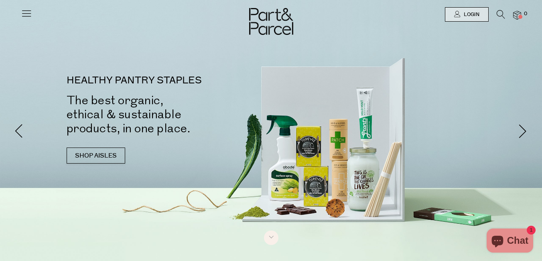
click at [28, 12] on icon at bounding box center [26, 13] width 11 height 11
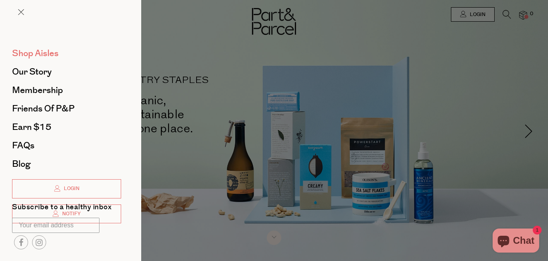
click at [53, 49] on span "Shop Aisles" at bounding box center [35, 53] width 47 height 13
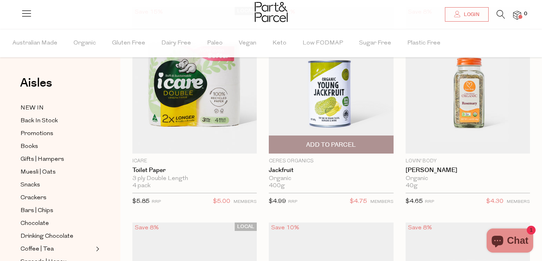
scroll to position [76, 0]
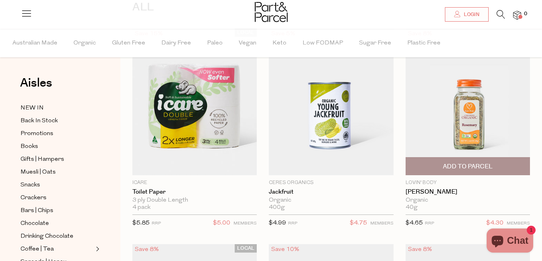
click at [442, 116] on img at bounding box center [467, 101] width 124 height 147
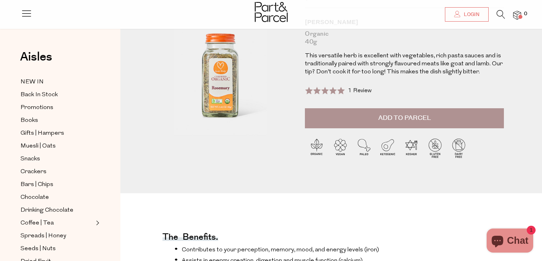
scroll to position [4, 0]
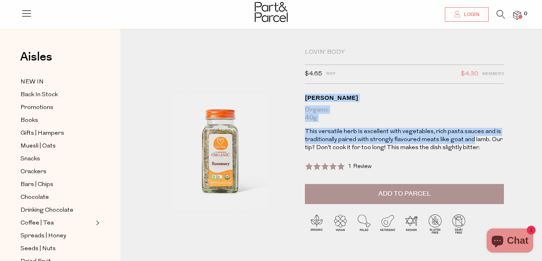
drag, startPoint x: 302, startPoint y: 95, endPoint x: 470, endPoint y: 141, distance: 174.4
click at [470, 141] on div "Lovin' Body $4.65 RRP $4.30 Members Available: In Stock Rosemary Organic 40g Th…" at bounding box center [395, 149] width 193 height 201
click at [470, 141] on p "This versatile herb is excellent with vegetables, rich pasta sauces and is trad…" at bounding box center [404, 140] width 199 height 24
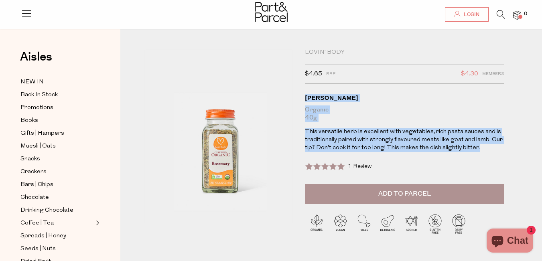
drag, startPoint x: 301, startPoint y: 95, endPoint x: 482, endPoint y: 151, distance: 189.0
click at [482, 151] on div "Lovin' Body $4.65 RRP $4.30 Members Available: In Stock Rosemary Organic 40g Th…" at bounding box center [395, 149] width 193 height 201
copy div "Rosemary Organic 40g This versatile herb is excellent with vegetables, rich pas…"
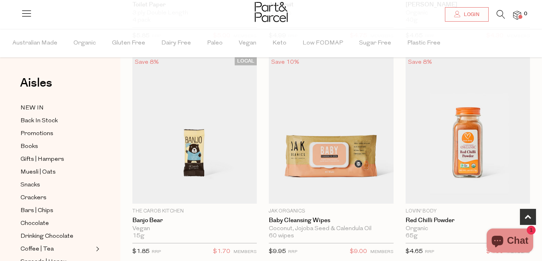
scroll to position [264, 0]
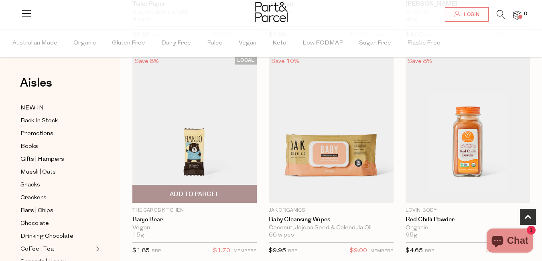
click at [208, 130] on img at bounding box center [194, 129] width 124 height 147
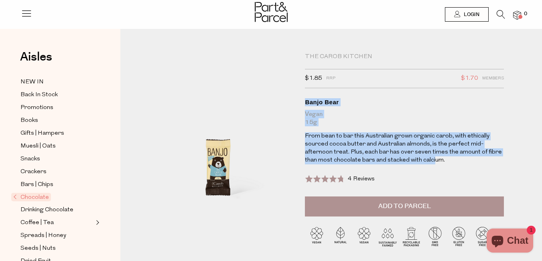
drag, startPoint x: 302, startPoint y: 98, endPoint x: 434, endPoint y: 158, distance: 145.5
click at [434, 158] on div "The Carob Kitchen $1.85 RRP $1.70 Members Available: In Stock Banjo Bear Vegan …" at bounding box center [395, 157] width 193 height 209
click at [434, 158] on p "From bean to bar this Australian grown organic carob, with ethically sourced co…" at bounding box center [404, 148] width 199 height 32
drag, startPoint x: 299, startPoint y: 96, endPoint x: 468, endPoint y: 160, distance: 180.8
click at [468, 160] on div "The Carob Kitchen $1.85 RRP $1.70 Members Available: In Stock Banjo Bear Vegan …" at bounding box center [395, 157] width 193 height 209
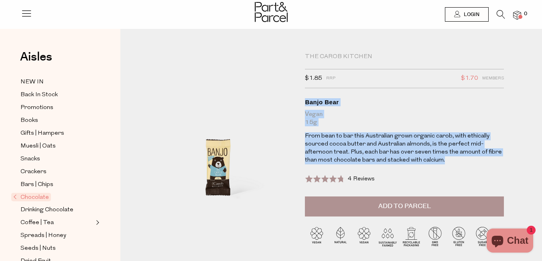
copy div "Banjo Bear Vegan 15g From bean to bar this Australian grown organic carob, with…"
click at [50, 105] on span "Promotions" at bounding box center [36, 108] width 33 height 10
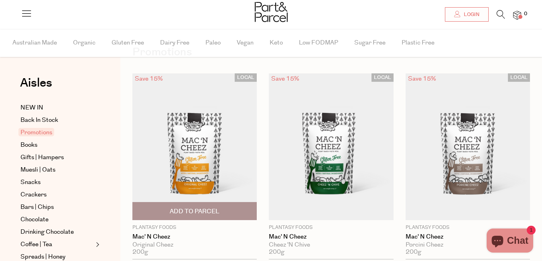
scroll to position [61, 0]
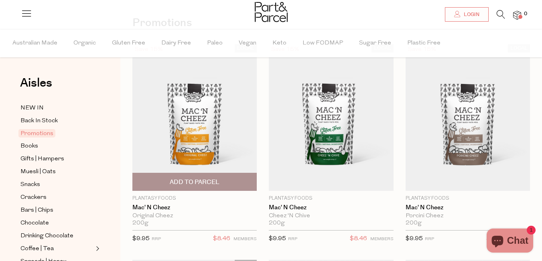
click at [209, 126] on img at bounding box center [194, 117] width 124 height 147
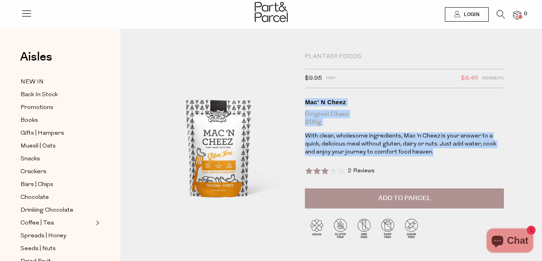
drag, startPoint x: 302, startPoint y: 97, endPoint x: 450, endPoint y: 150, distance: 157.3
click at [450, 150] on div "Plantasy Foods $9.95 RRP $8.46 Members Available: In Stock Mac' N Cheez Origina…" at bounding box center [395, 153] width 193 height 201
copy div "Mac' N Cheez Original Cheez 200g With clean, wholesome ingredients, Mac ‘n Chee…"
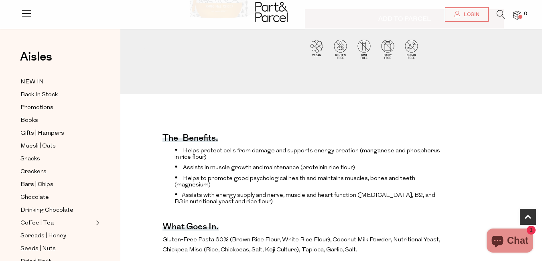
scroll to position [179, 0]
click at [164, 136] on h4 "The benefits." at bounding box center [190, 139] width 56 height 6
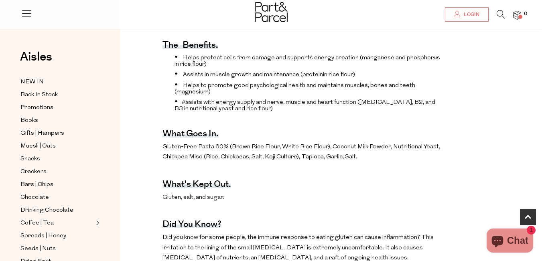
scroll to position [251, 0]
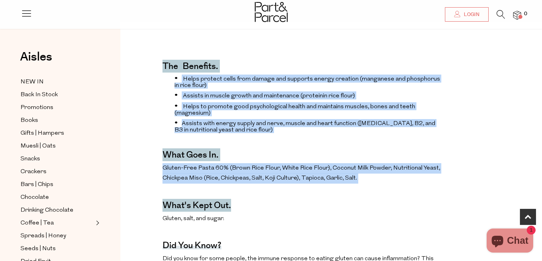
drag, startPoint x: 156, startPoint y: 65, endPoint x: 292, endPoint y: 227, distance: 211.8
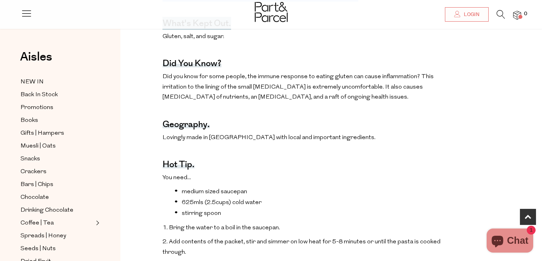
scroll to position [444, 0]
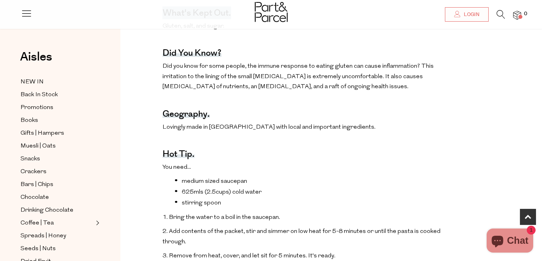
click at [292, 227] on div "The benefits. Helps protect cells from damage and supports energy creation (man…" at bounding box center [302, 169] width 280 height 634
click at [292, 207] on li "stirring spoon" at bounding box center [308, 203] width 268 height 8
click at [226, 163] on div "The benefits. Helps protect cells from damage and supports energy creation (man…" at bounding box center [302, 169] width 280 height 634
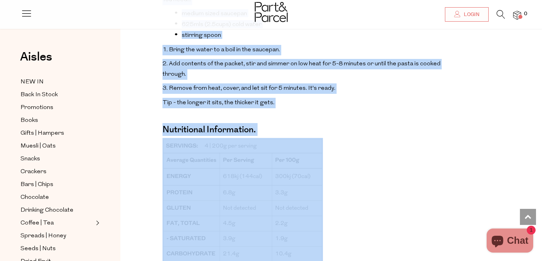
scroll to position [612, 0]
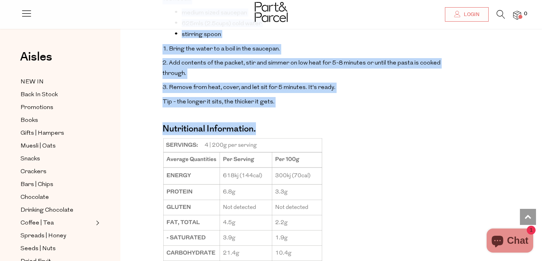
drag, startPoint x: 158, startPoint y: 81, endPoint x: 263, endPoint y: 135, distance: 118.2
click at [263, 135] on div "The benefits. Helps protect cells from damage and supports energy creation (man…" at bounding box center [330, 1] width 409 height 634
copy div "The benefits. Helps protect cells from damage and supports energy creation (man…"
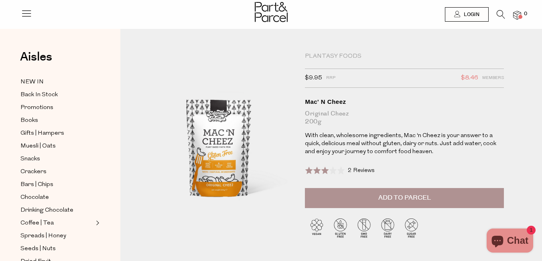
scroll to position [0, 0]
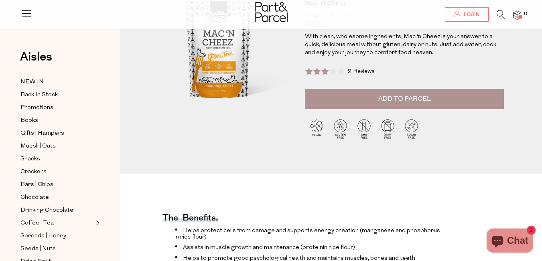
click at [352, 67] on div "Rated 3.0 out of 5 2 Reviews Based on 2 reviews Click to go to reviews" at bounding box center [340, 71] width 70 height 11
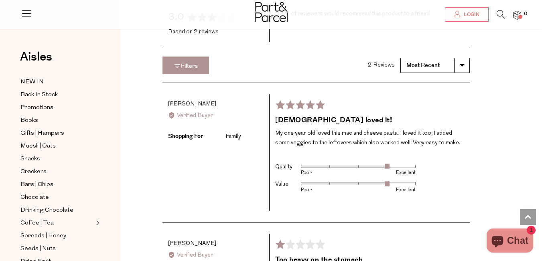
scroll to position [1150, 0]
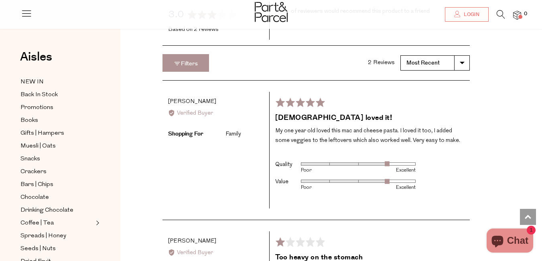
click at [274, 140] on div "Rated 5 out of 5 Review posted 5 months ago 1 year old loved it! My one year ol…" at bounding box center [369, 150] width 201 height 117
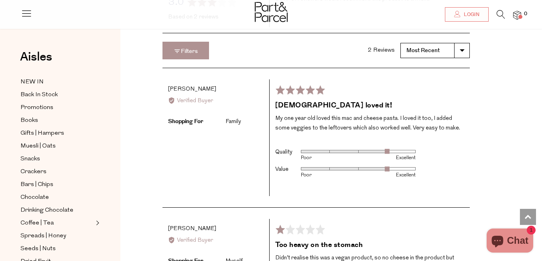
scroll to position [1168, 0]
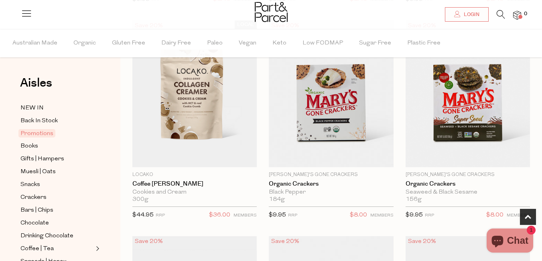
scroll to position [300, 0]
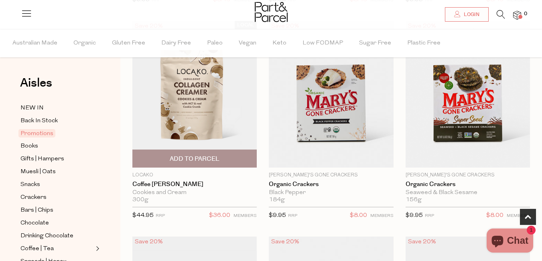
click at [213, 82] on img at bounding box center [194, 94] width 124 height 147
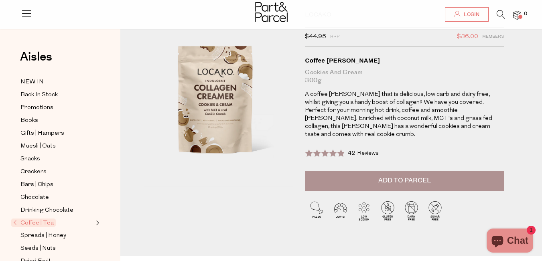
click at [336, 149] on span at bounding box center [324, 153] width 39 height 8
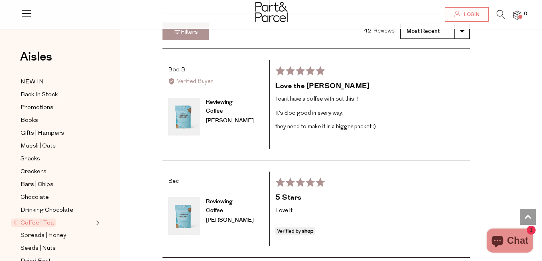
scroll to position [1190, 0]
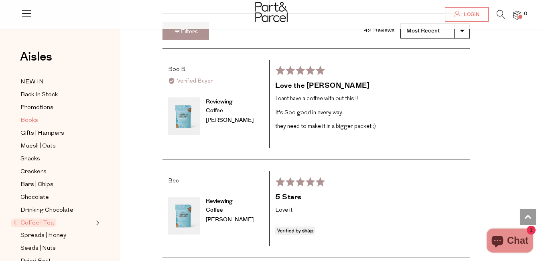
click at [55, 122] on link "Books" at bounding box center [56, 120] width 73 height 10
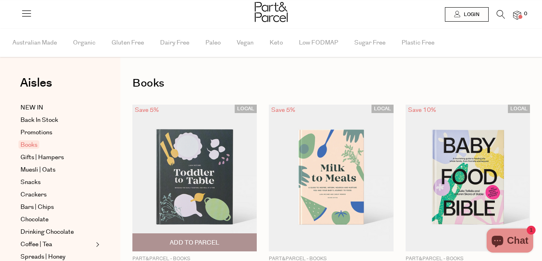
click at [219, 169] on img at bounding box center [194, 178] width 124 height 147
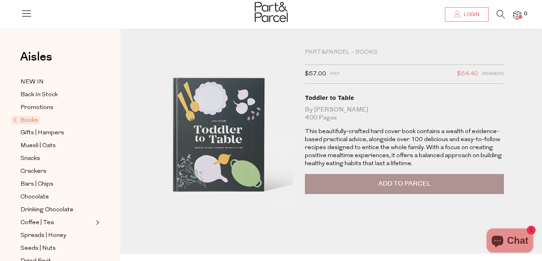
scroll to position [5, 0]
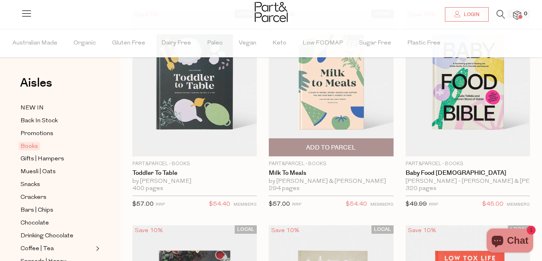
scroll to position [96, 0]
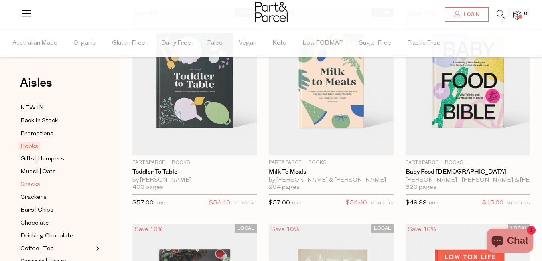
click at [35, 181] on span "Snacks" at bounding box center [30, 185] width 20 height 10
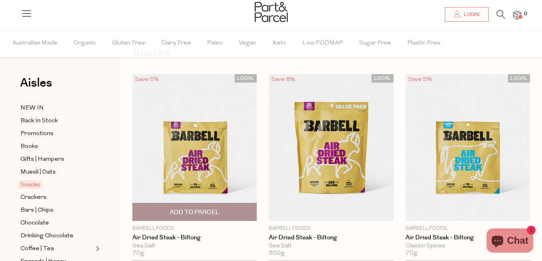
scroll to position [31, 0]
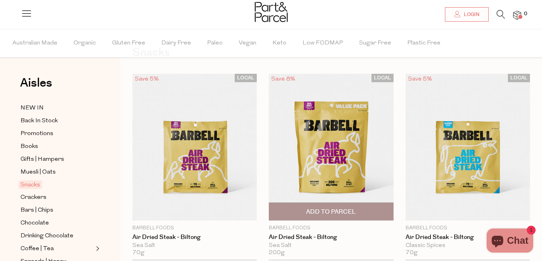
click at [307, 158] on img at bounding box center [331, 147] width 124 height 147
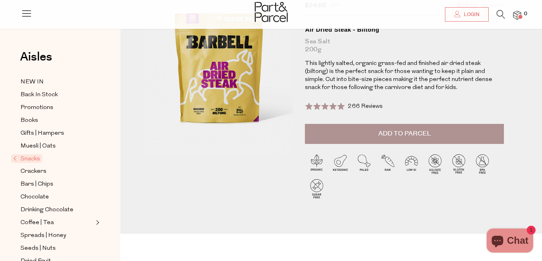
scroll to position [99, 0]
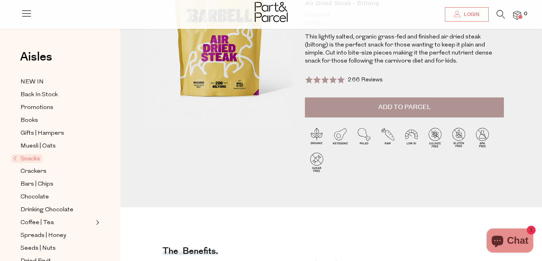
click at [362, 81] on span "266 Reviews" at bounding box center [365, 80] width 35 height 6
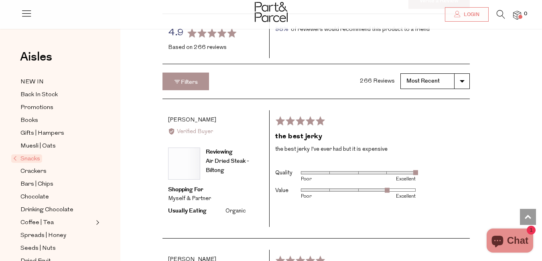
scroll to position [1146, 0]
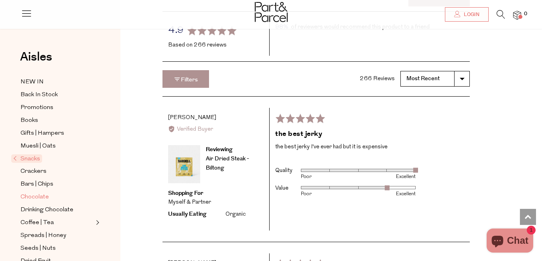
click at [42, 192] on span "Chocolate" at bounding box center [34, 197] width 28 height 10
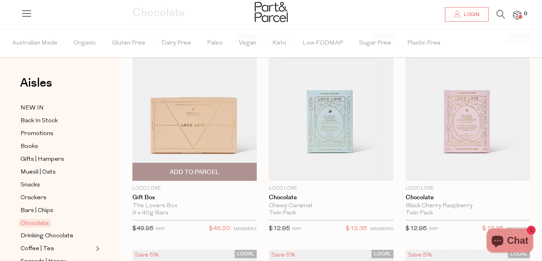
scroll to position [71, 0]
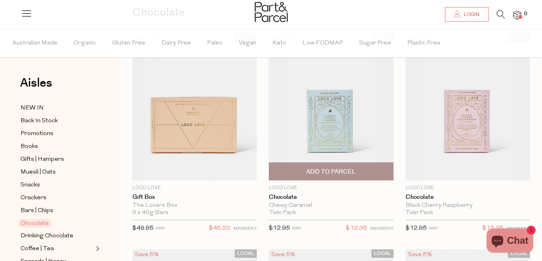
click at [322, 108] on img at bounding box center [331, 107] width 124 height 147
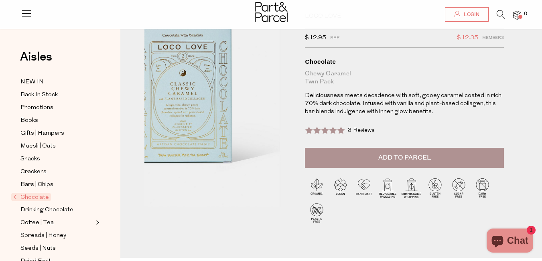
scroll to position [16, 0]
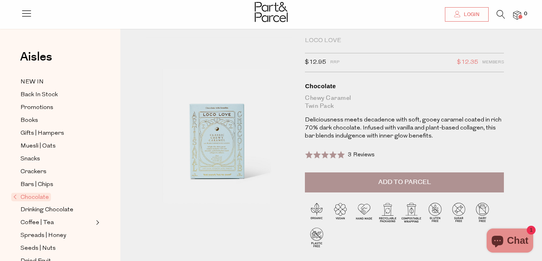
click at [367, 153] on span "3 Reviews" at bounding box center [361, 155] width 27 height 6
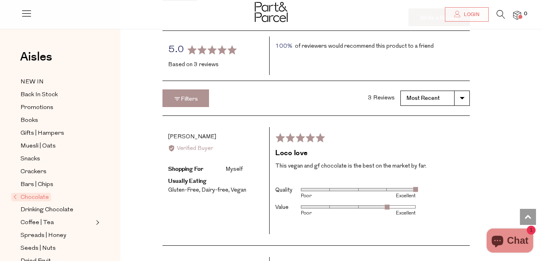
scroll to position [1104, 0]
